Goal: Information Seeking & Learning: Learn about a topic

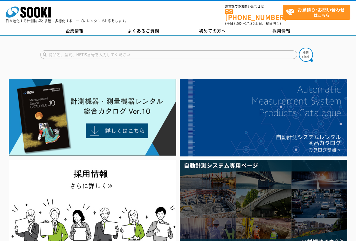
click at [175, 50] on input "text" at bounding box center [168, 54] width 257 height 8
type input "マイクロメータ"
click at [299, 48] on button at bounding box center [306, 55] width 14 height 14
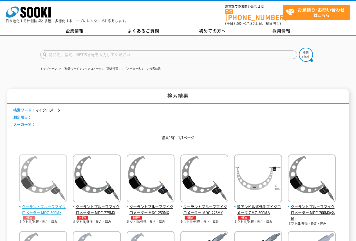
click at [42, 170] on img at bounding box center [43, 178] width 48 height 49
